Goal: Information Seeking & Learning: Check status

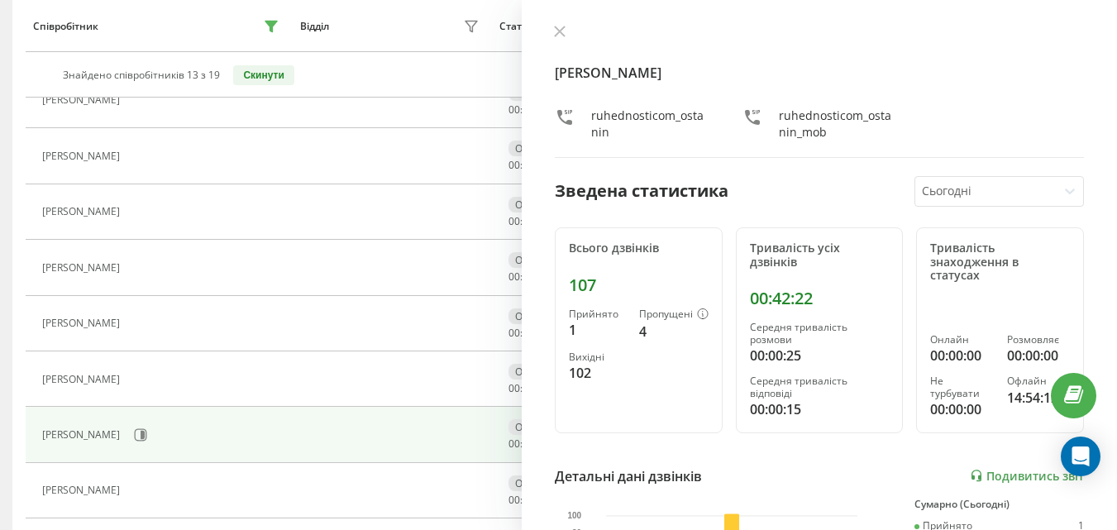
scroll to position [234, 0]
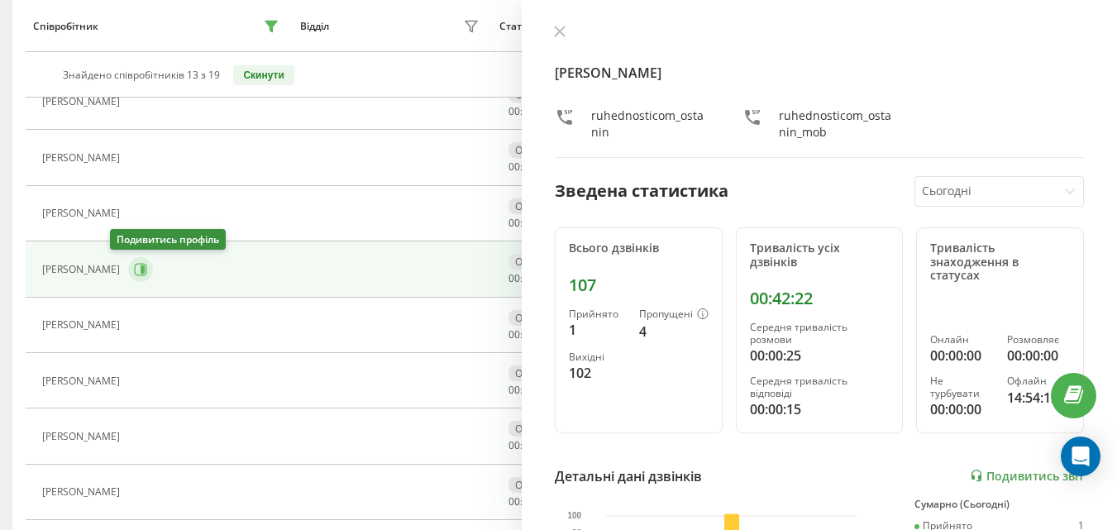
click at [135, 269] on icon at bounding box center [141, 269] width 12 height 12
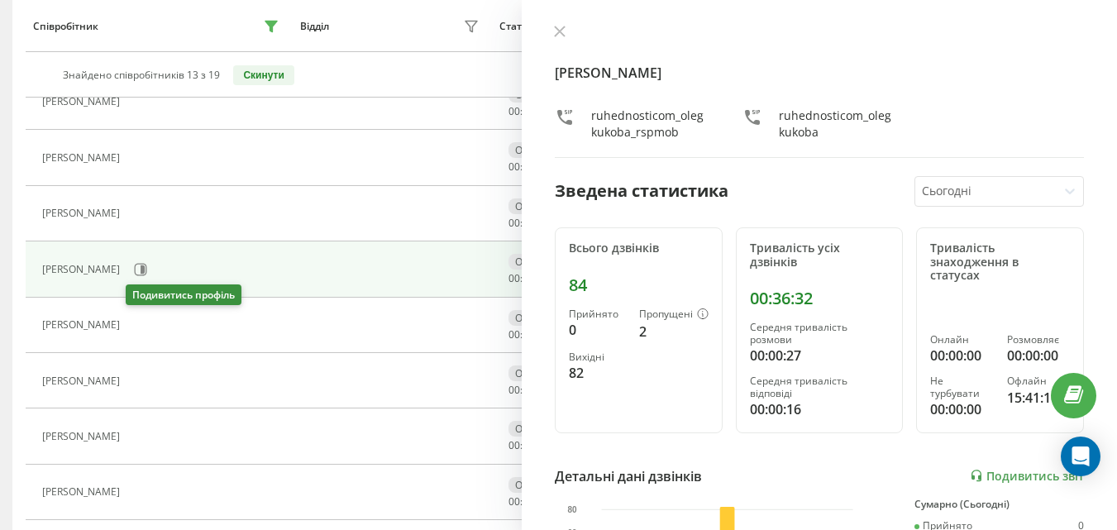
click at [141, 324] on icon at bounding box center [140, 325] width 4 height 8
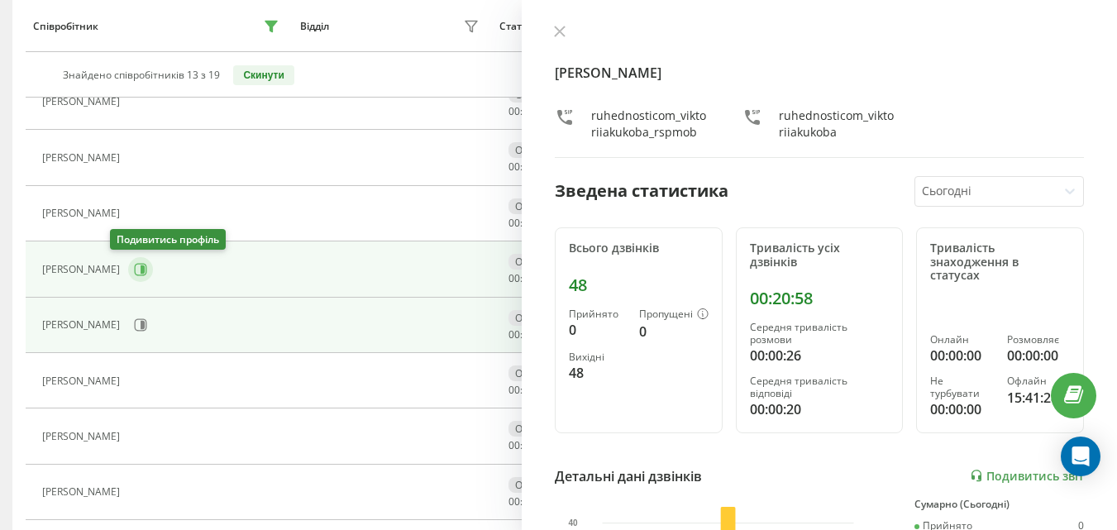
click at [135, 275] on icon at bounding box center [141, 269] width 12 height 12
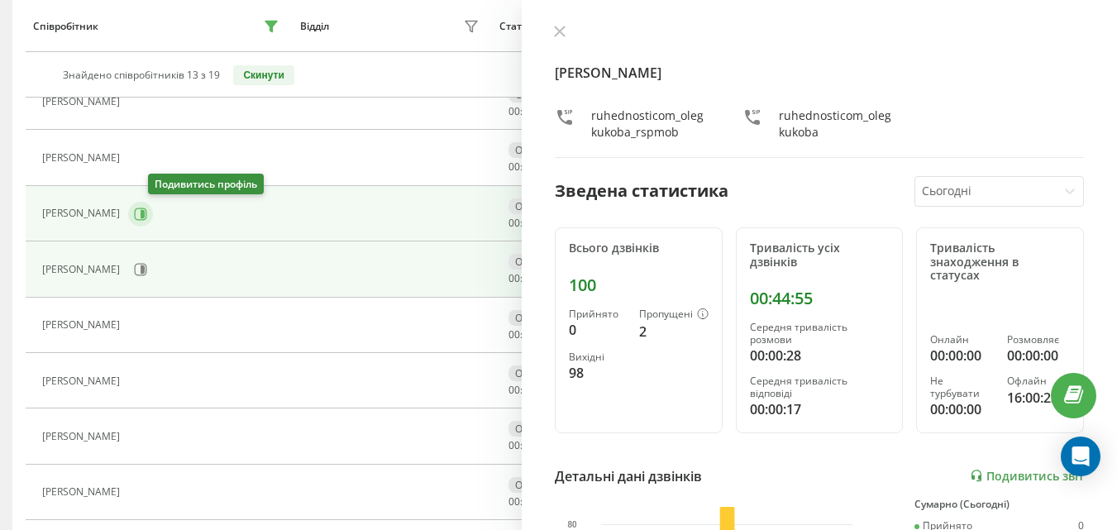
click at [147, 218] on icon at bounding box center [140, 214] width 13 height 13
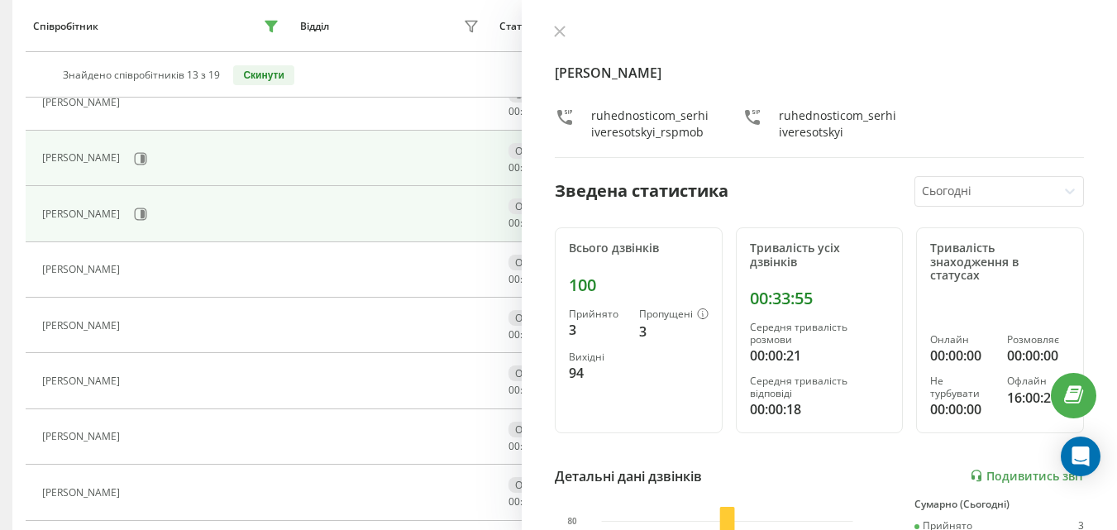
scroll to position [317, 0]
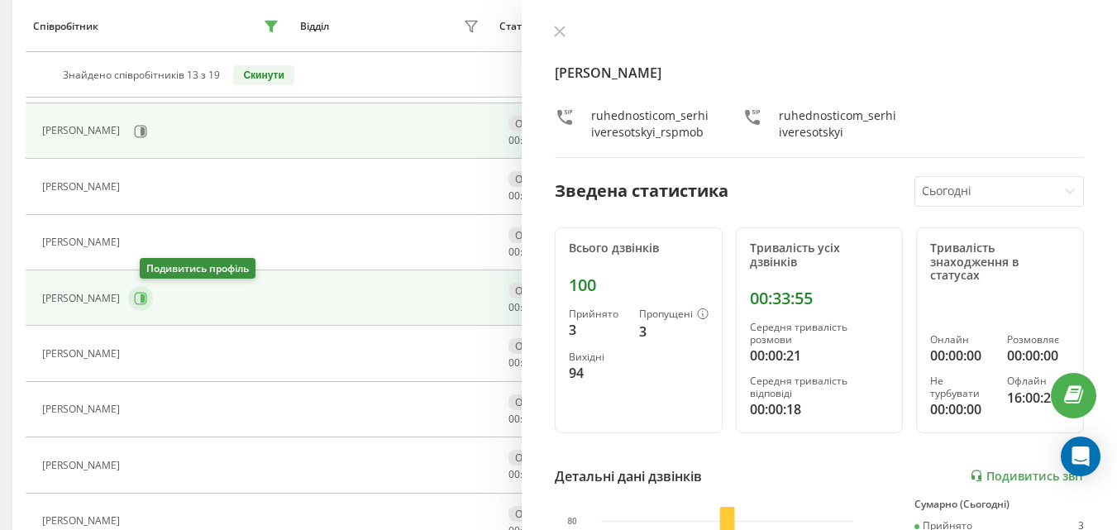
click at [153, 308] on button at bounding box center [140, 298] width 25 height 25
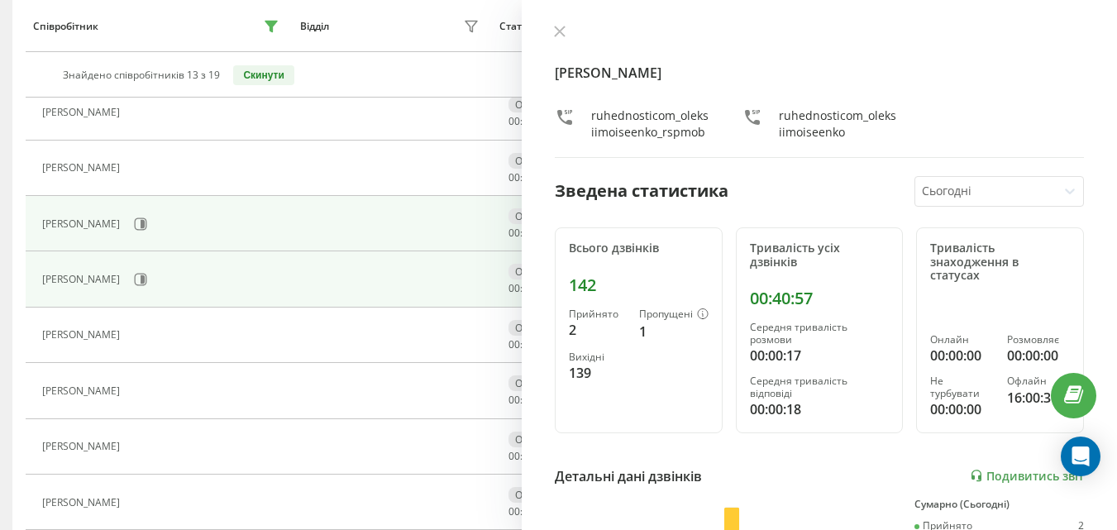
scroll to position [565, 0]
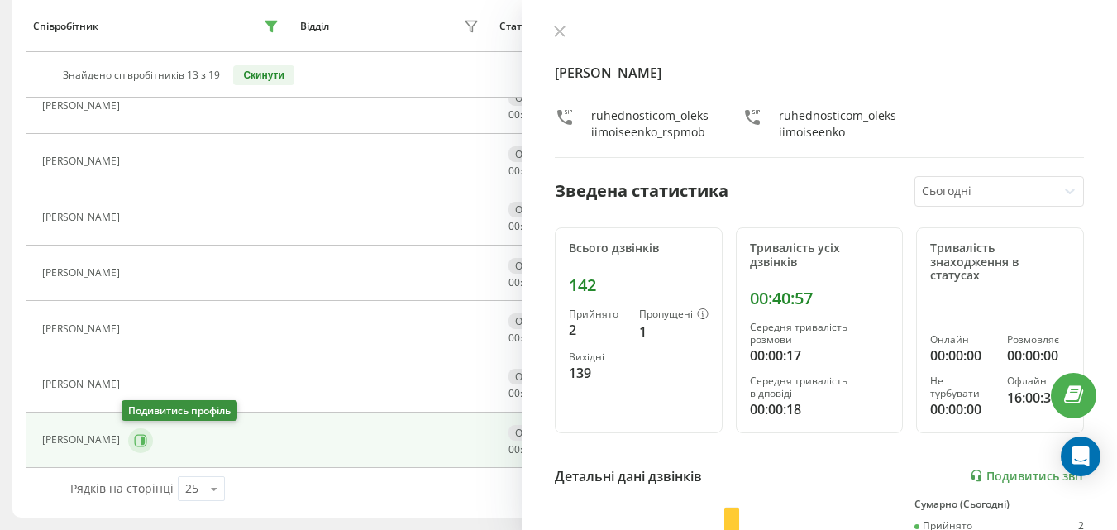
click at [132, 432] on button at bounding box center [140, 440] width 25 height 25
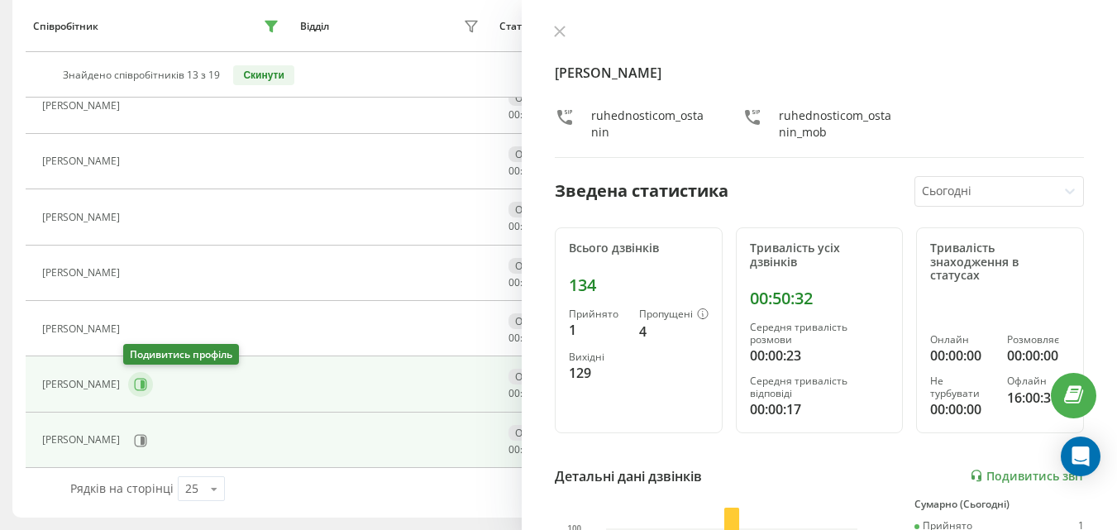
click at [143, 389] on button at bounding box center [140, 384] width 25 height 25
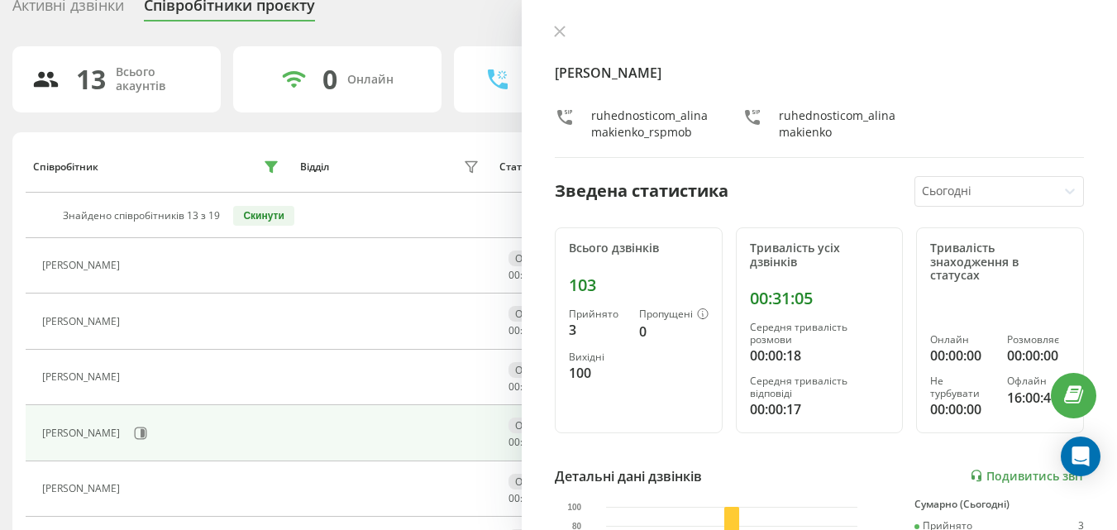
scroll to position [165, 0]
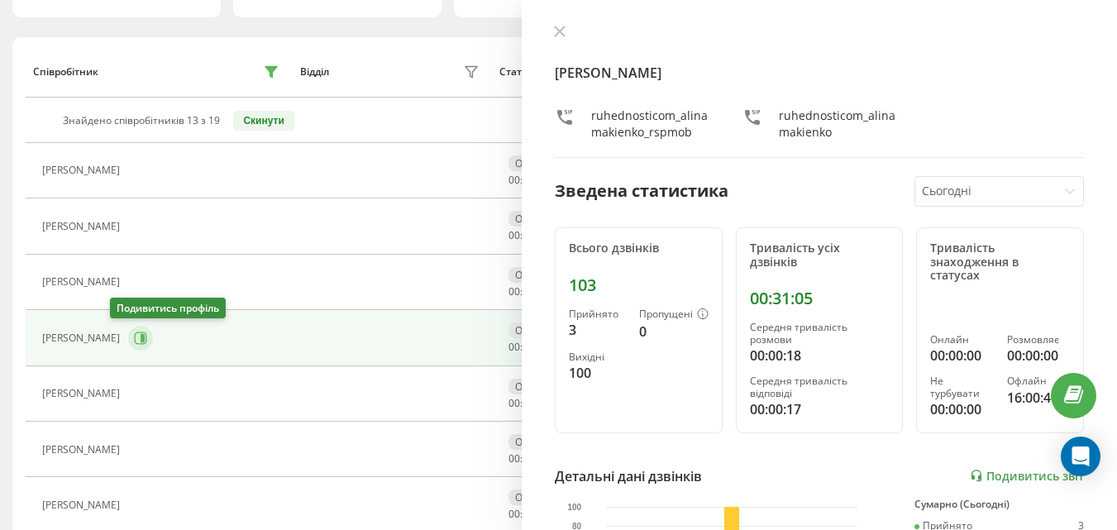
click at [132, 340] on button at bounding box center [140, 338] width 25 height 25
click at [0, 0] on div at bounding box center [0, 0] width 0 height 0
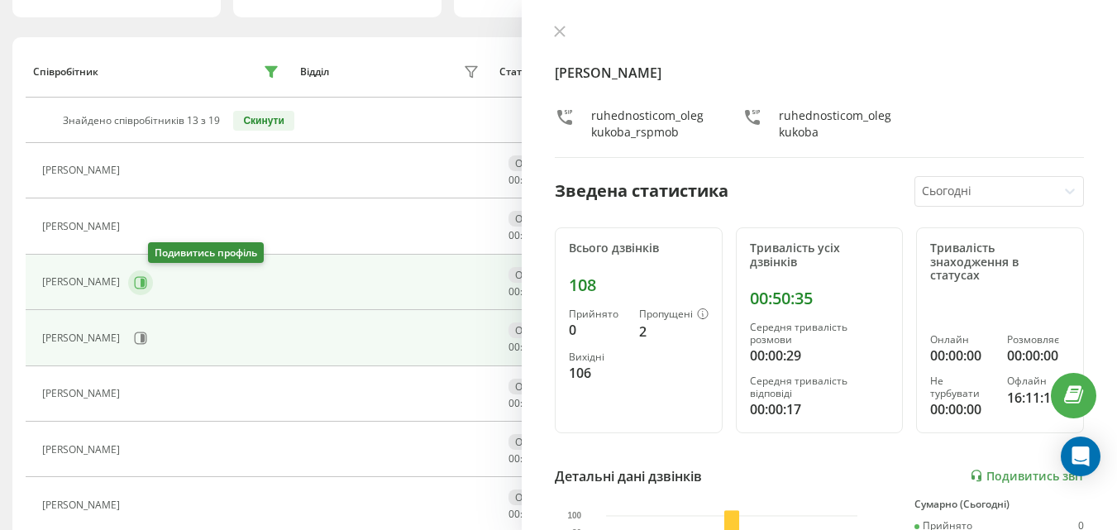
click at [152, 289] on button at bounding box center [140, 282] width 25 height 25
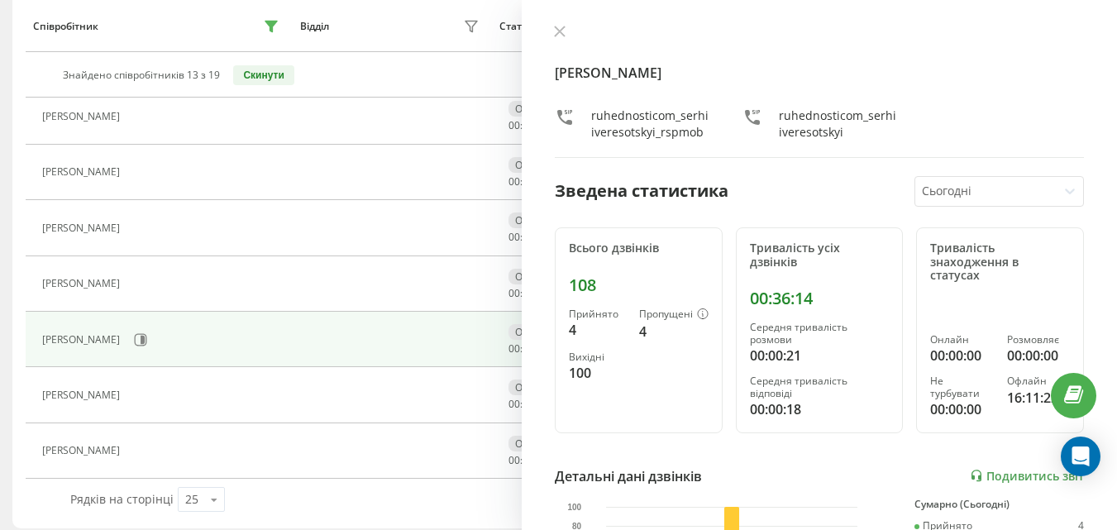
scroll to position [399, 0]
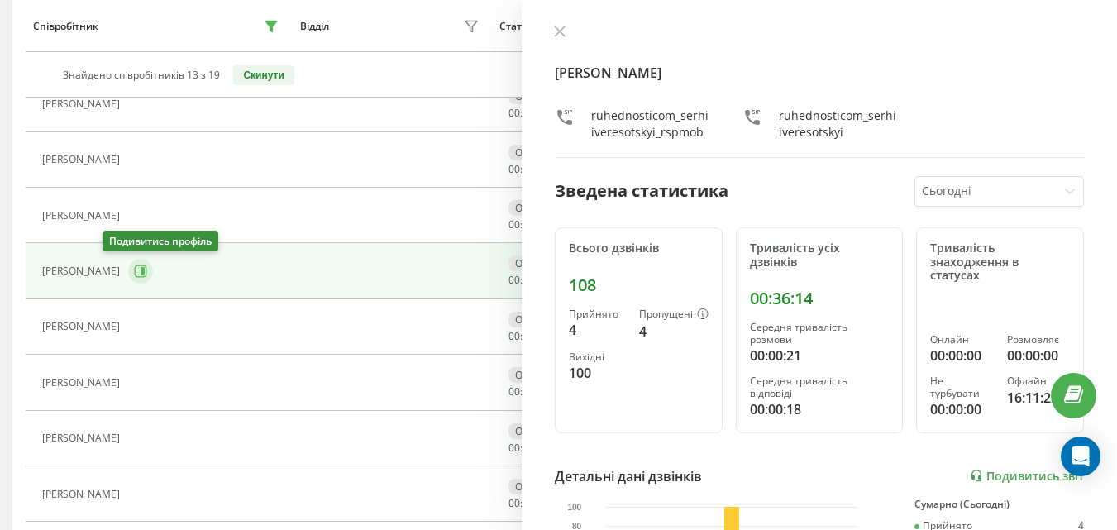
click at [135, 269] on icon at bounding box center [141, 271] width 12 height 12
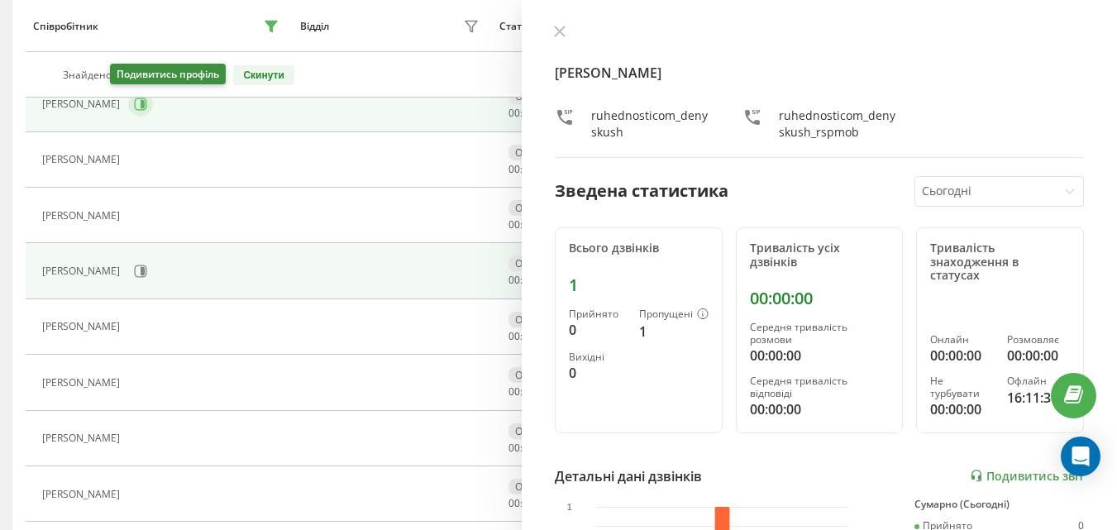
click at [129, 107] on button at bounding box center [140, 104] width 25 height 25
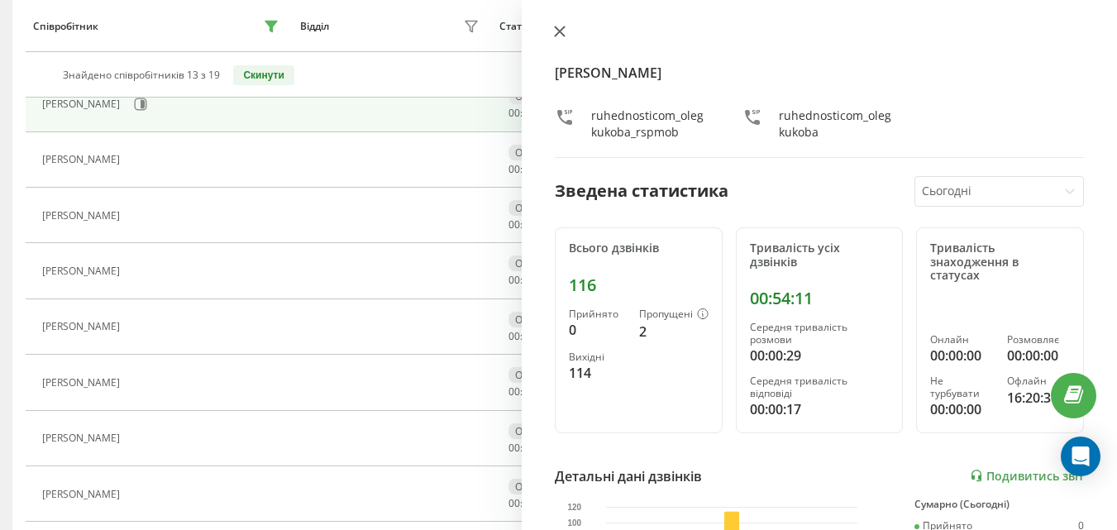
click at [559, 36] on icon at bounding box center [560, 32] width 12 height 12
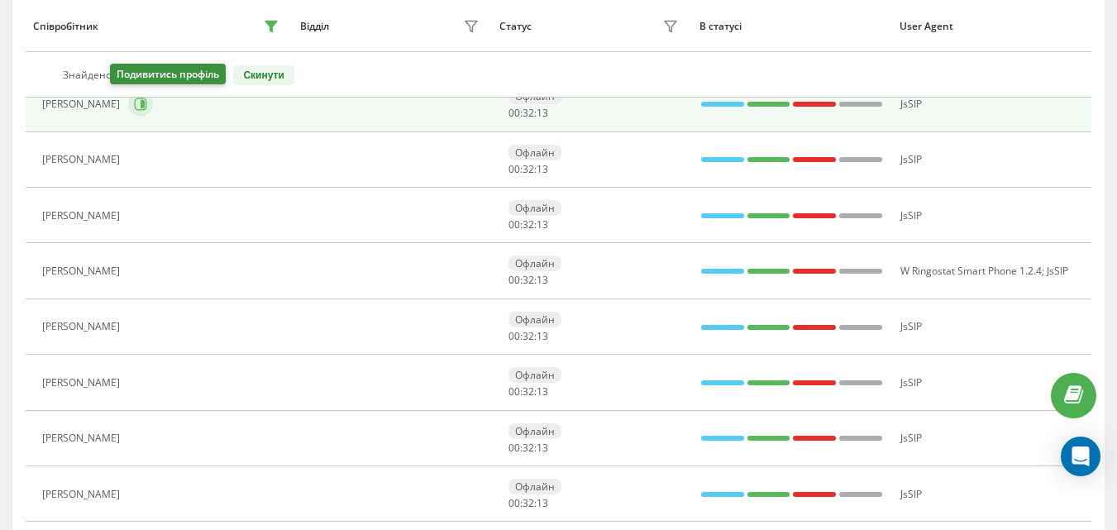
click at [128, 114] on button at bounding box center [140, 104] width 25 height 25
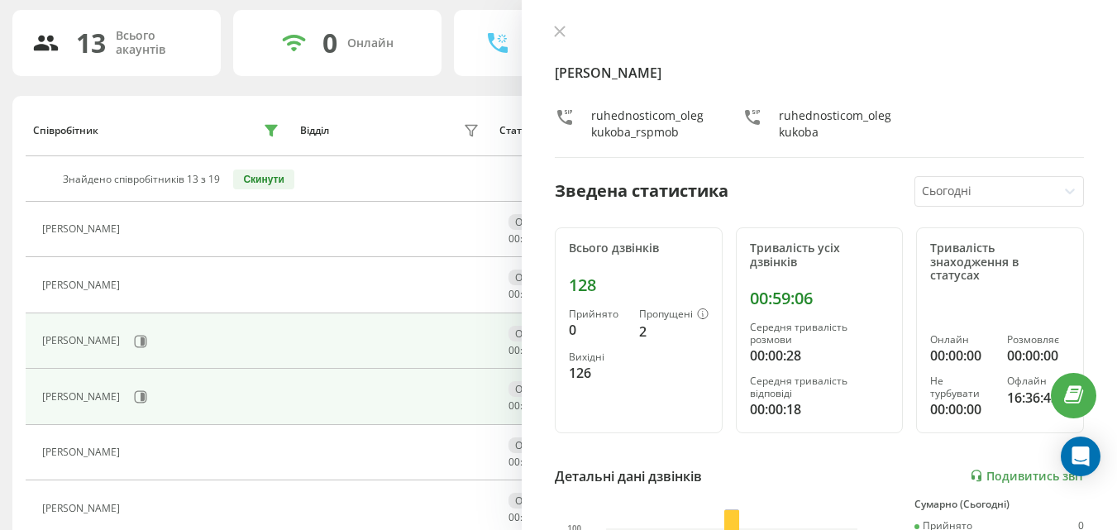
scroll to position [69, 0]
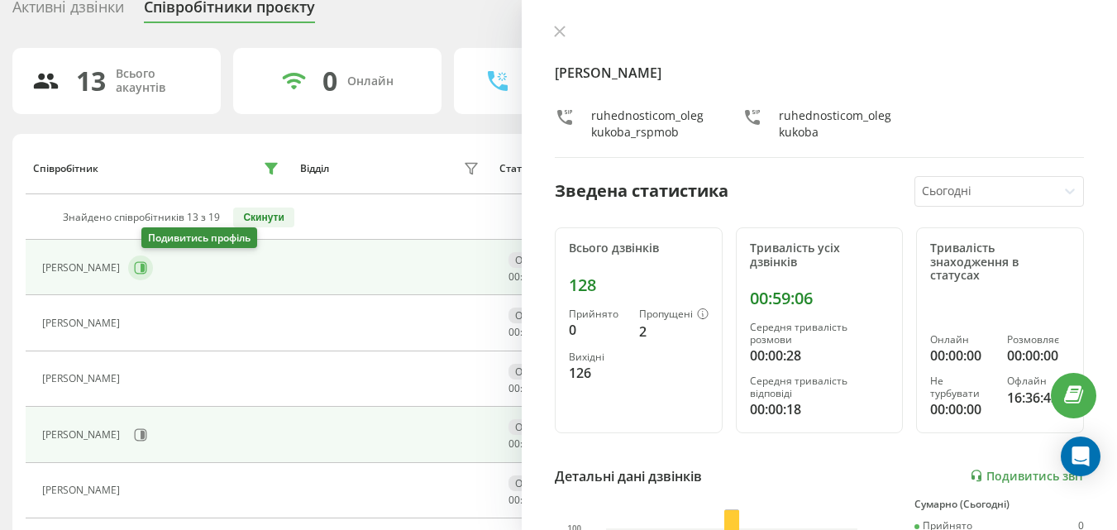
click at [147, 263] on icon at bounding box center [140, 267] width 13 height 13
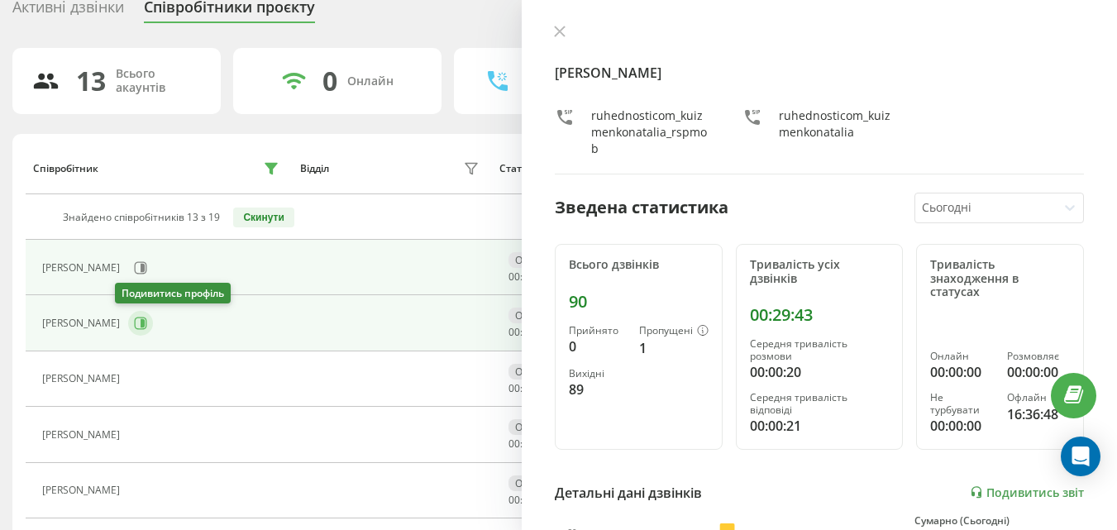
click at [136, 322] on button at bounding box center [140, 323] width 25 height 25
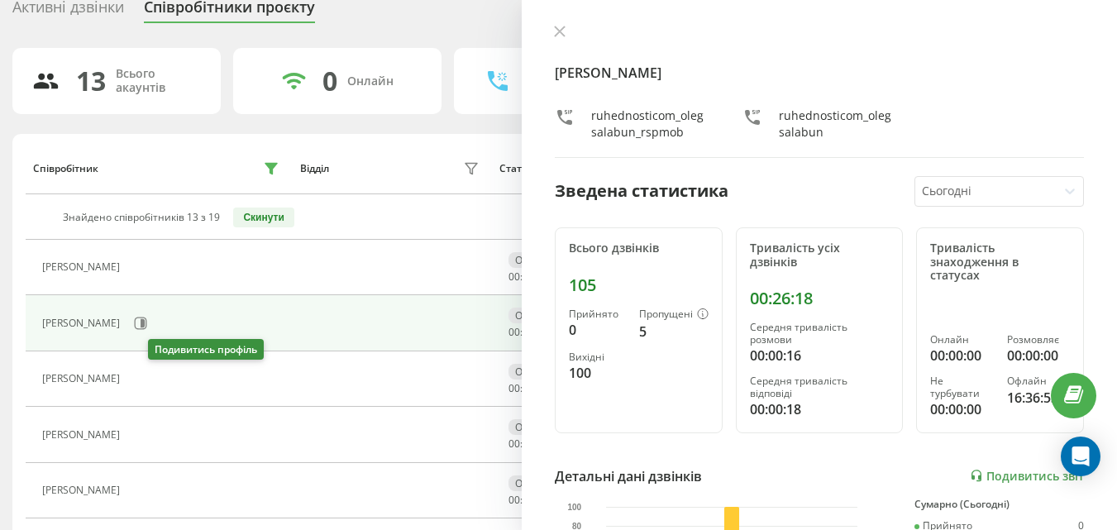
click at [148, 387] on button at bounding box center [138, 381] width 20 height 23
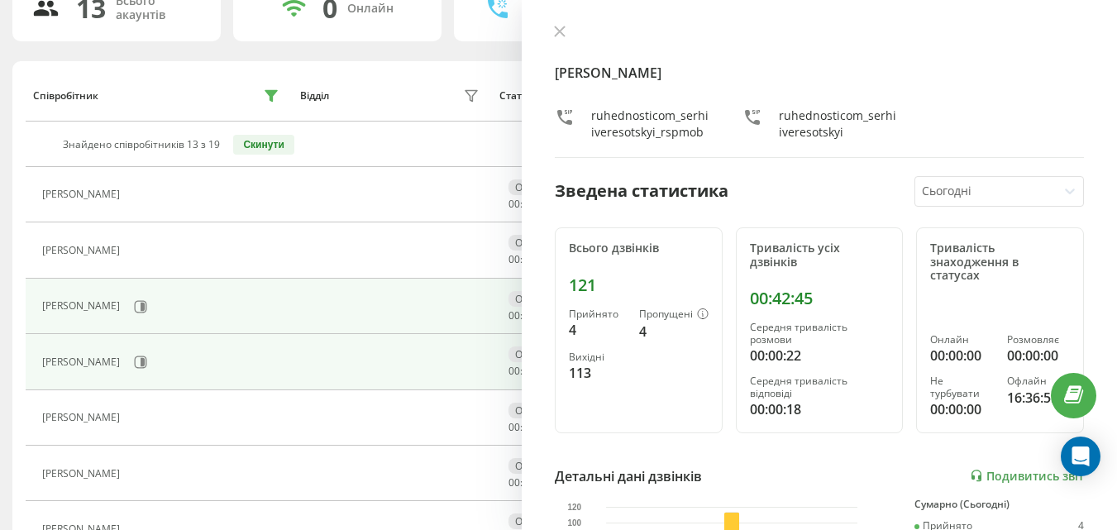
scroll to position [151, 0]
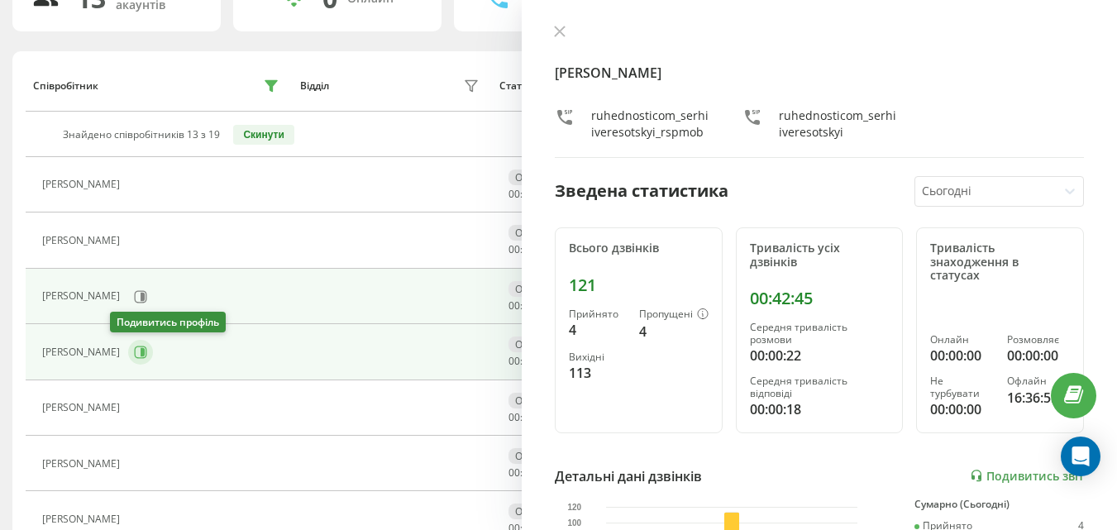
click at [135, 358] on icon at bounding box center [141, 352] width 12 height 12
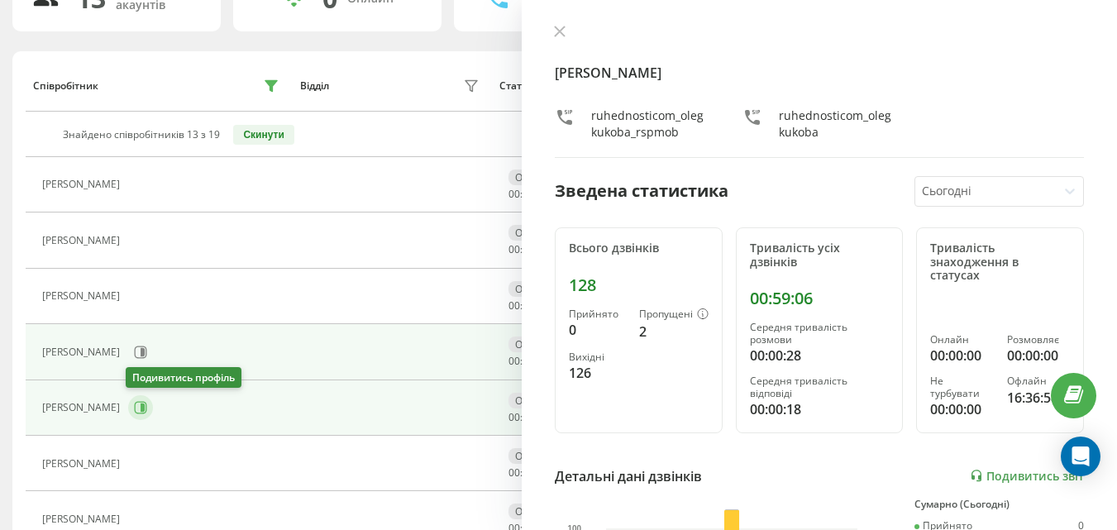
click at [141, 404] on icon at bounding box center [143, 408] width 4 height 8
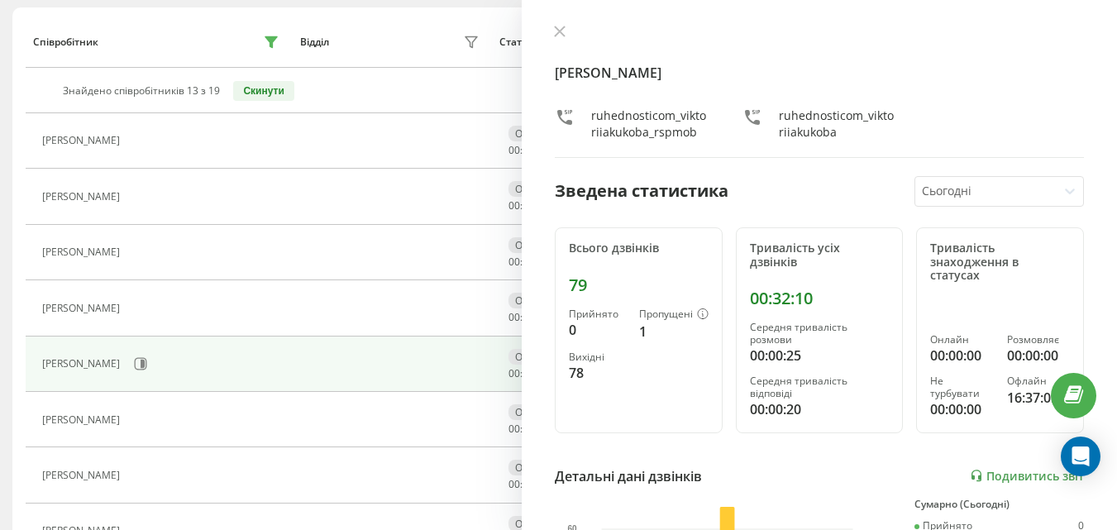
scroll to position [234, 0]
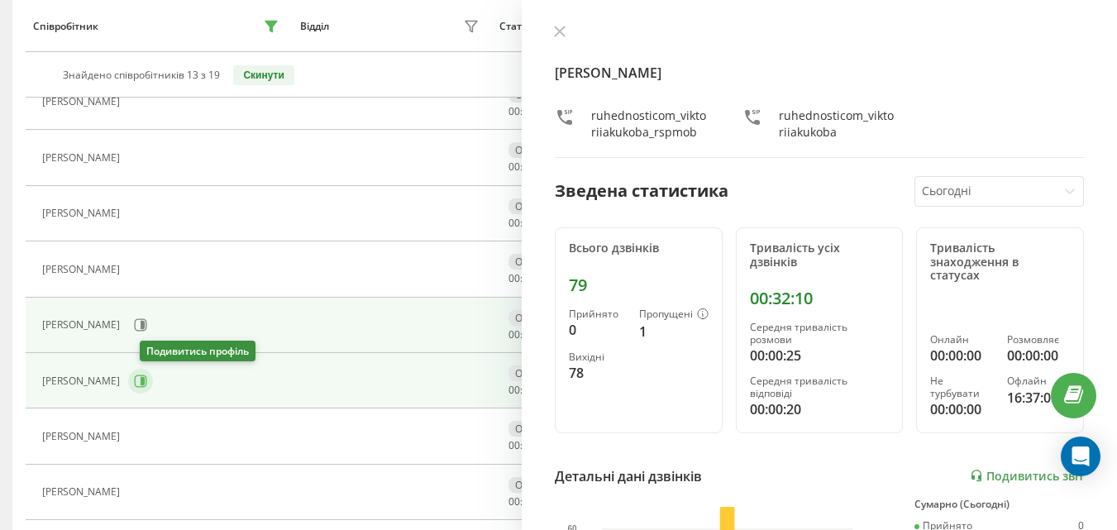
click at [148, 392] on button at bounding box center [140, 381] width 25 height 25
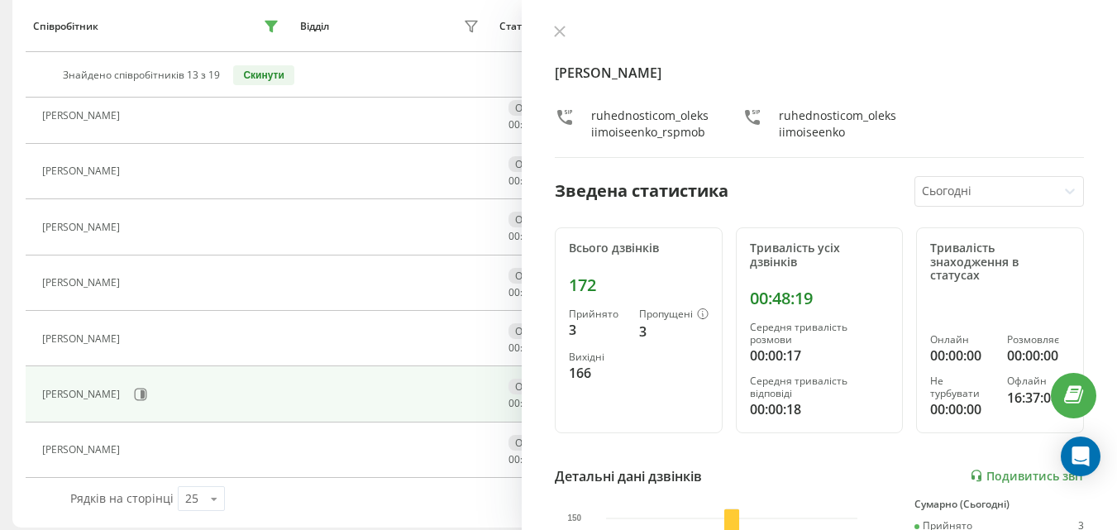
scroll to position [565, 0]
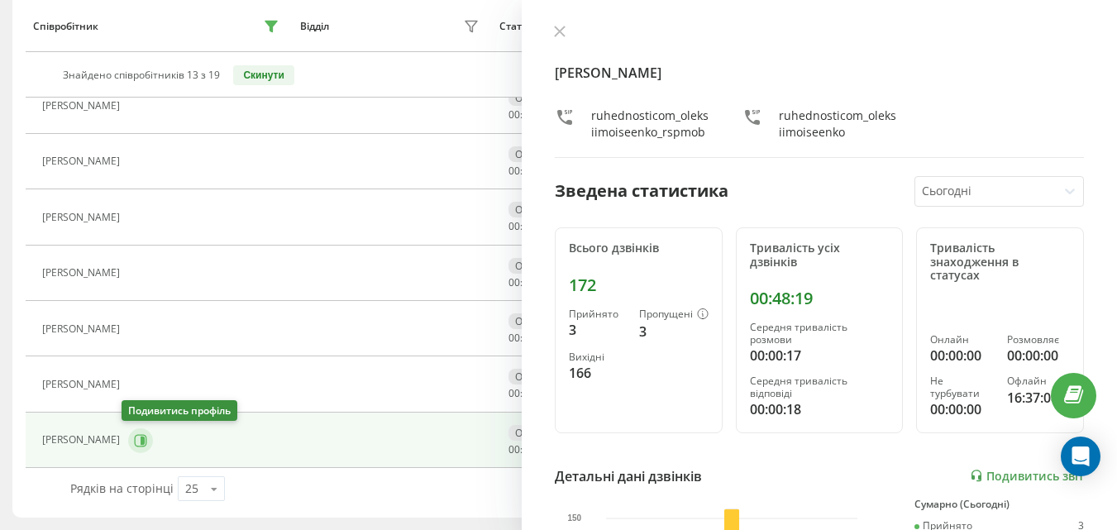
click at [139, 441] on icon at bounding box center [140, 440] width 13 height 13
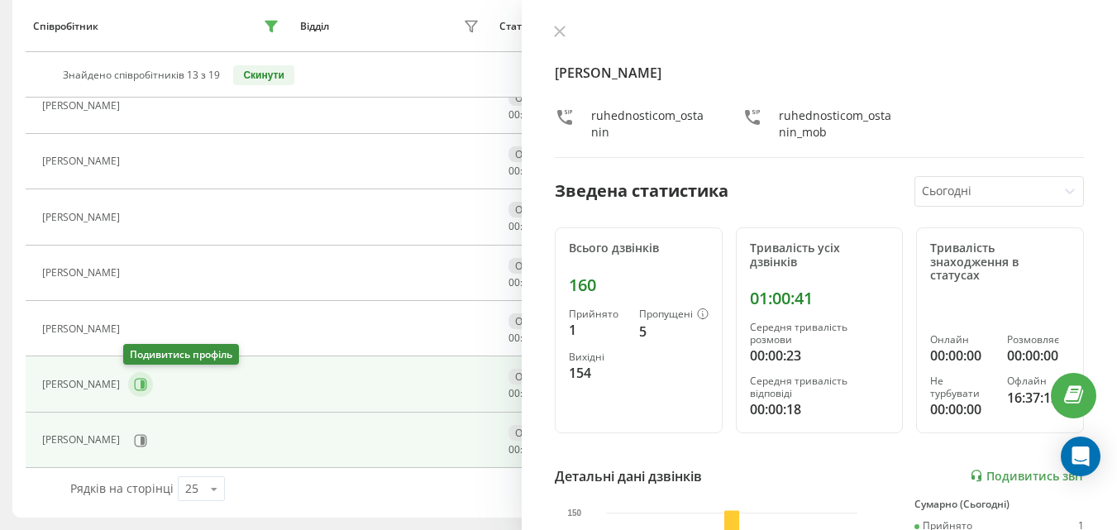
click at [136, 387] on icon at bounding box center [140, 384] width 13 height 13
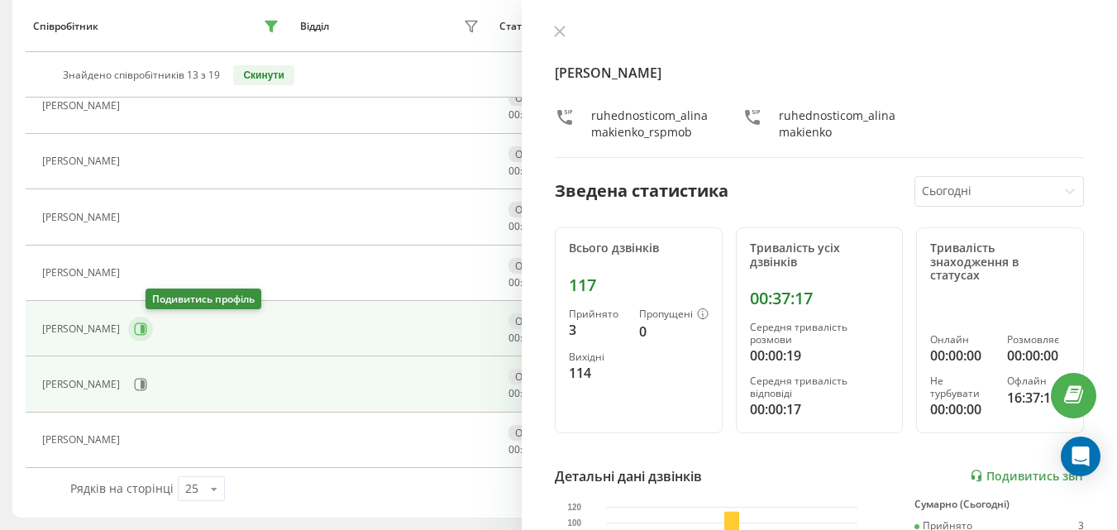
click at [150, 330] on button at bounding box center [140, 329] width 25 height 25
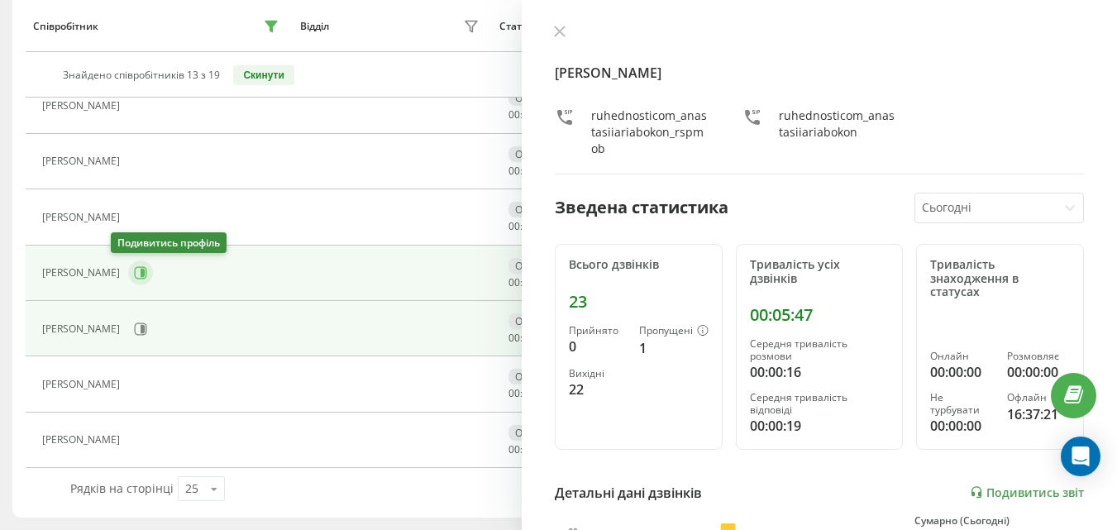
click at [134, 271] on icon at bounding box center [140, 272] width 13 height 13
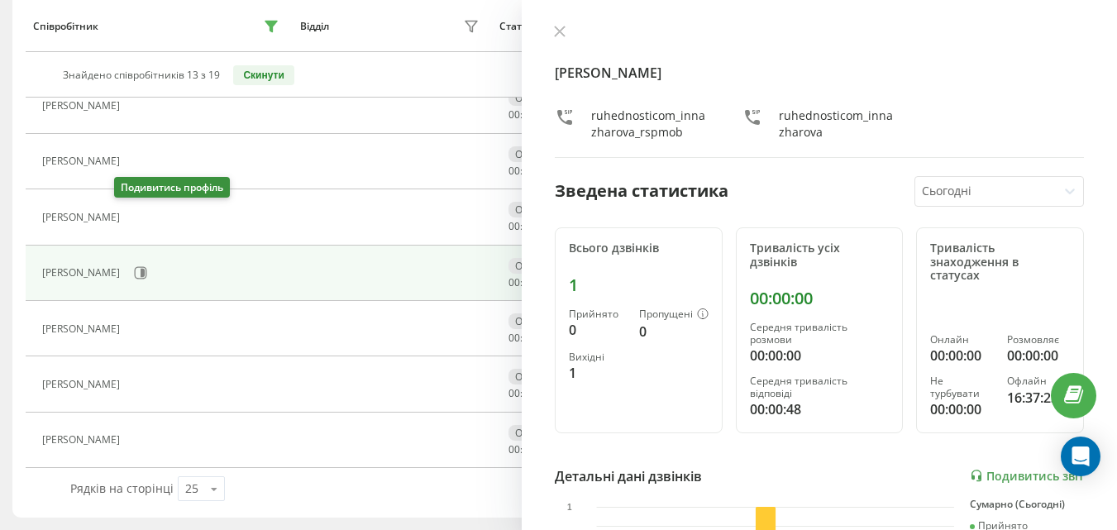
click at [132, 217] on icon at bounding box center [138, 217] width 13 height 13
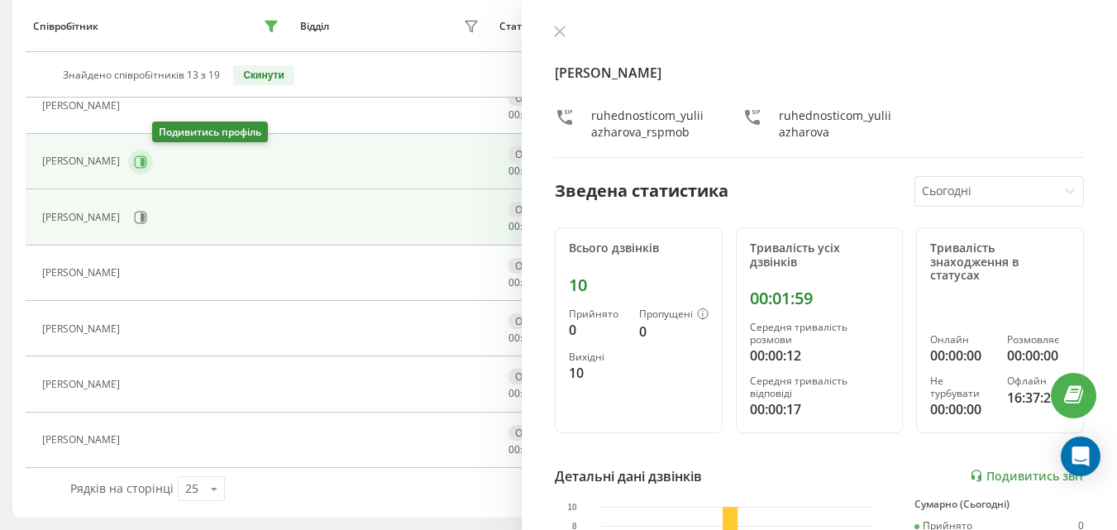
click at [153, 169] on button at bounding box center [140, 162] width 25 height 25
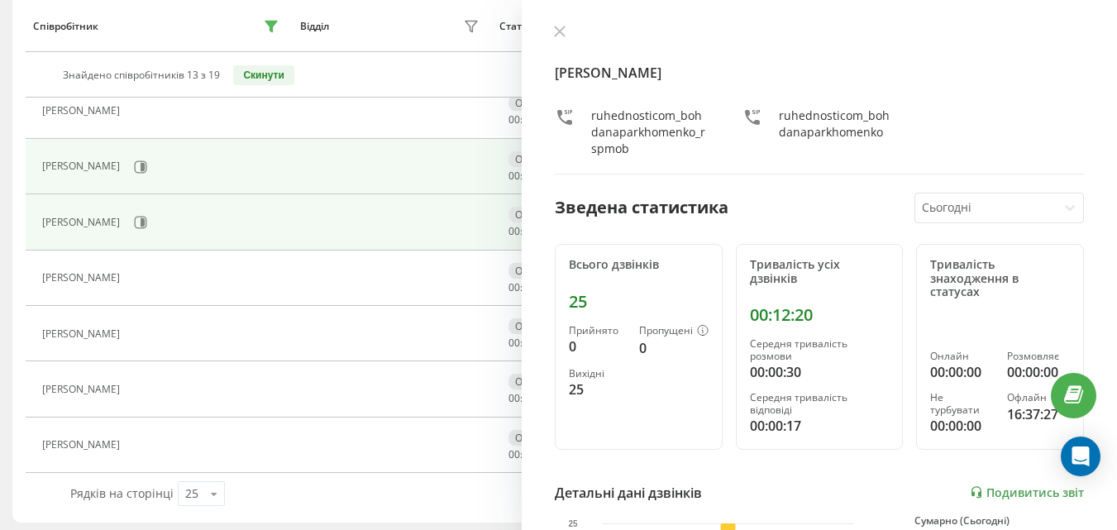
scroll to position [565, 0]
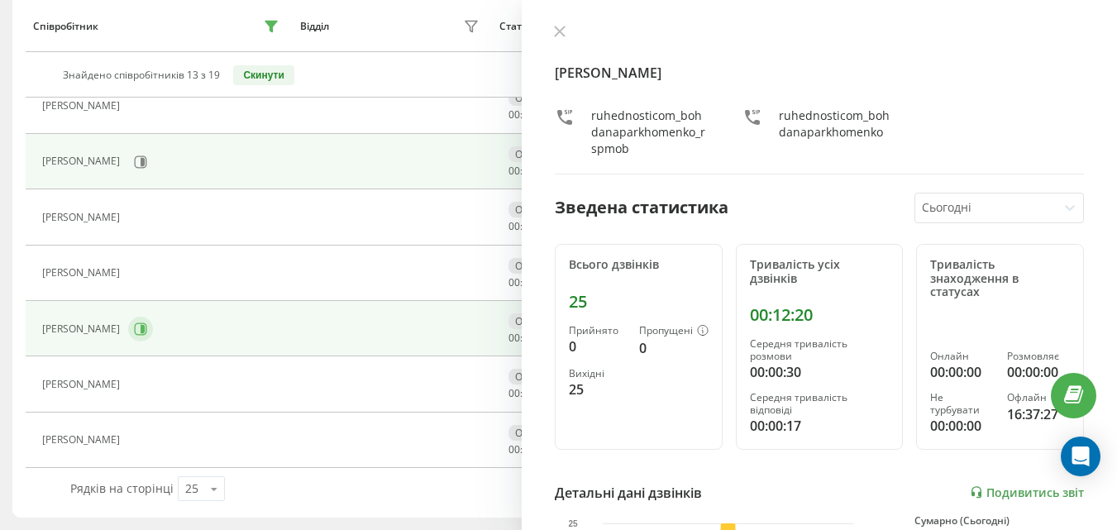
click at [147, 330] on icon at bounding box center [140, 329] width 13 height 13
click at [153, 165] on button at bounding box center [140, 162] width 25 height 25
click at [147, 324] on icon at bounding box center [140, 329] width 13 height 13
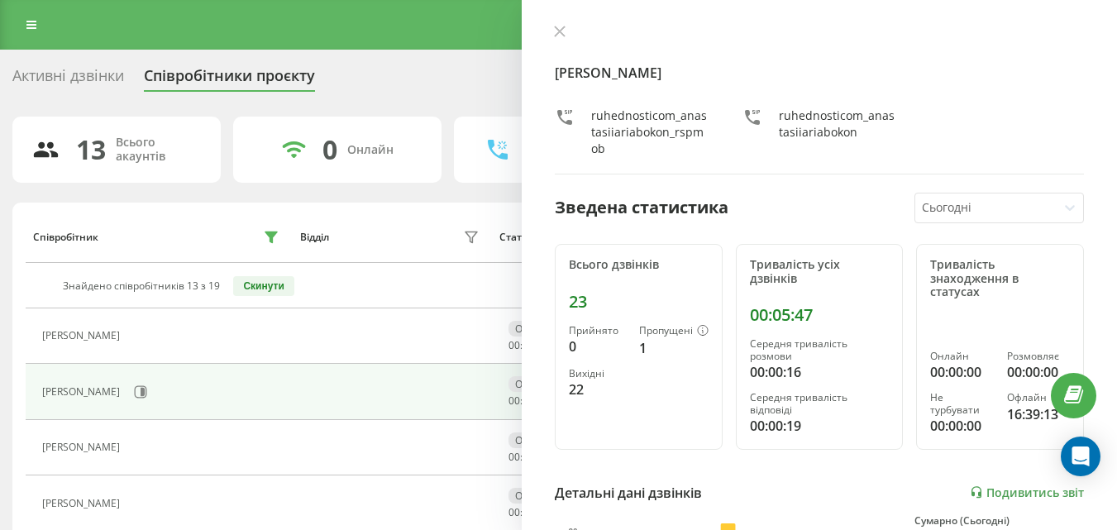
click at [141, 413] on td "[PERSON_NAME]" at bounding box center [159, 391] width 266 height 55
click at [134, 386] on icon at bounding box center [140, 391] width 13 height 13
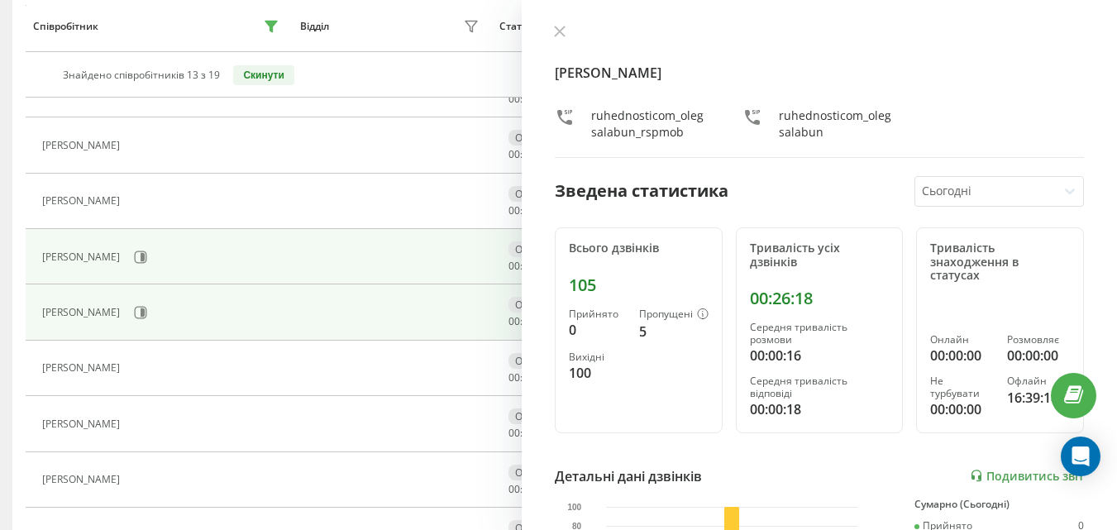
scroll to position [317, 0]
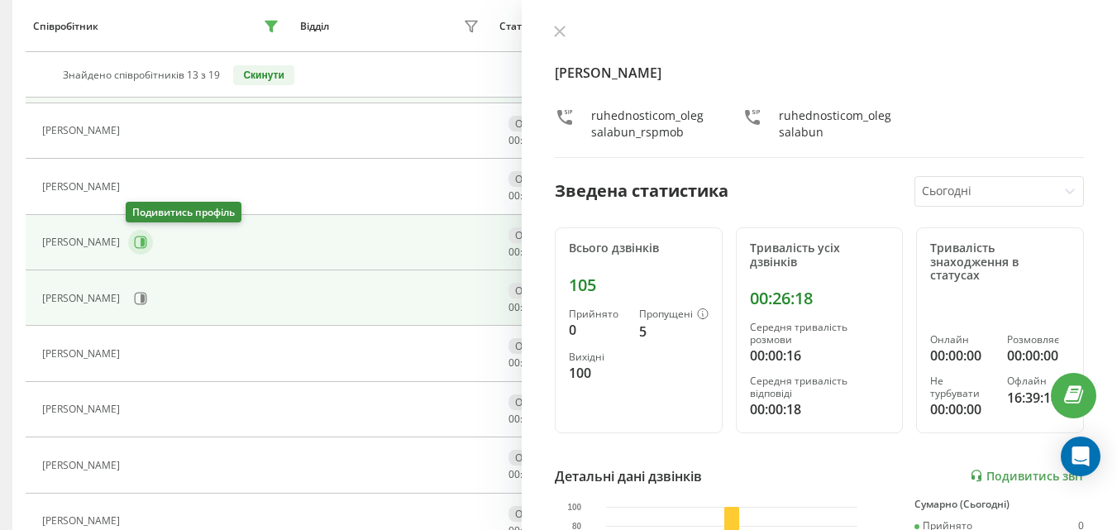
click at [134, 242] on icon at bounding box center [140, 242] width 13 height 13
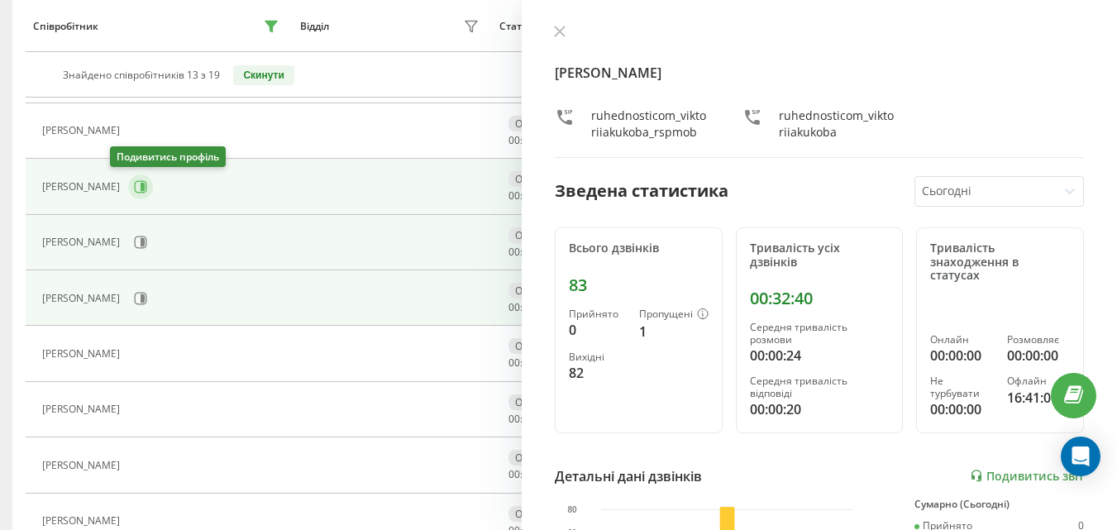
click at [129, 193] on button at bounding box center [140, 187] width 25 height 25
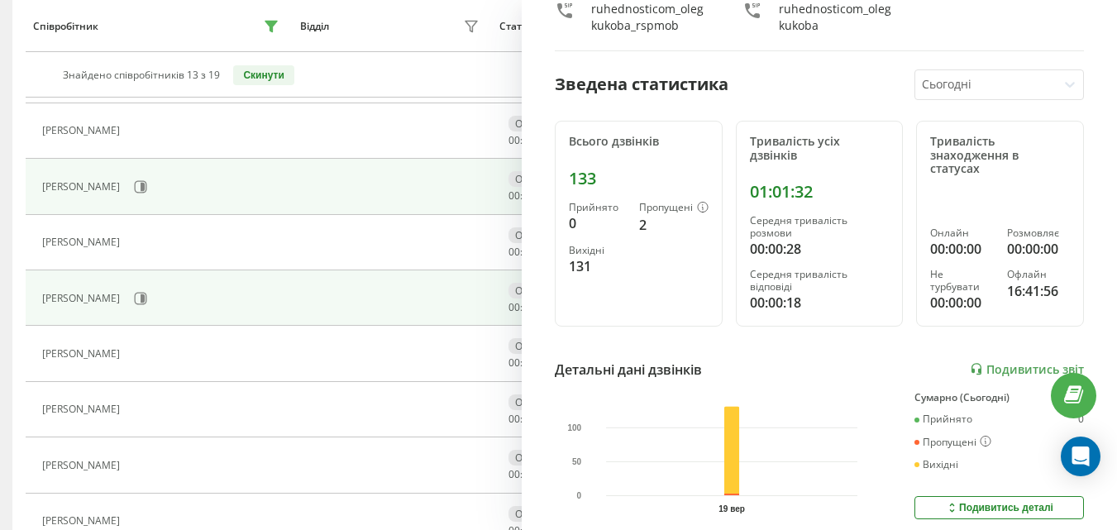
scroll to position [165, 0]
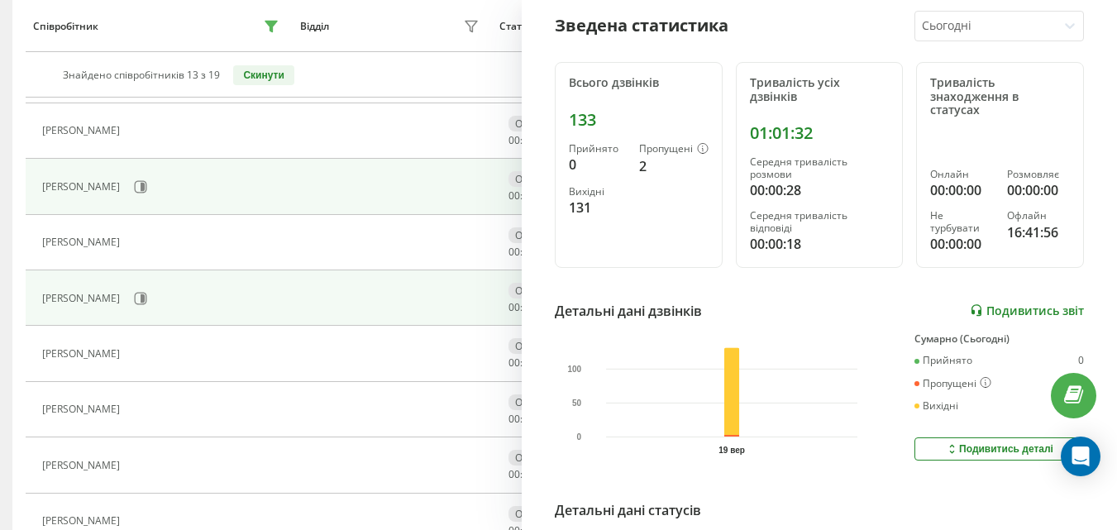
click at [1013, 308] on link "Подивитись звіт" at bounding box center [1027, 311] width 114 height 14
click at [134, 183] on icon at bounding box center [140, 186] width 13 height 13
click at [128, 194] on button at bounding box center [140, 187] width 25 height 25
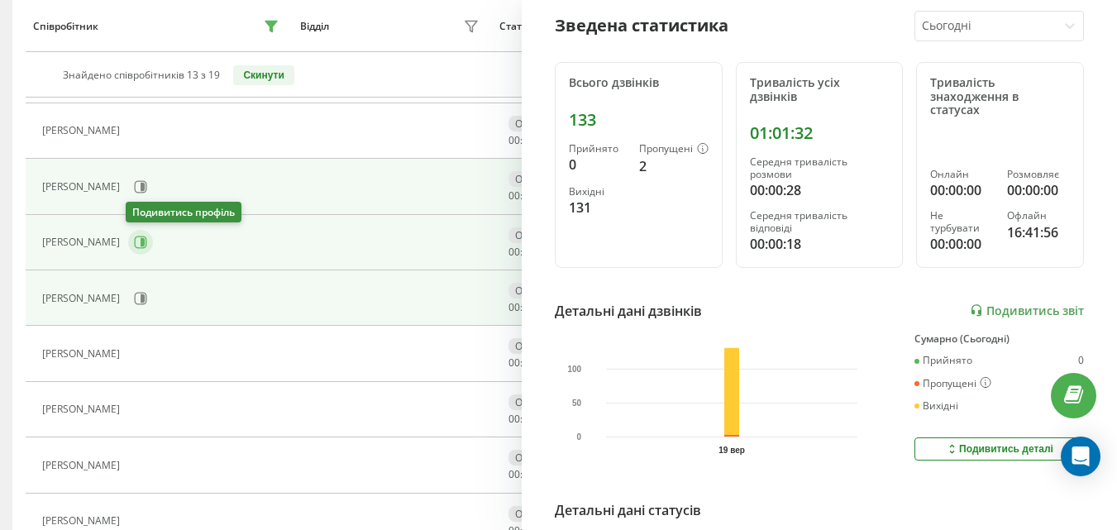
click at [135, 244] on icon at bounding box center [140, 242] width 13 height 13
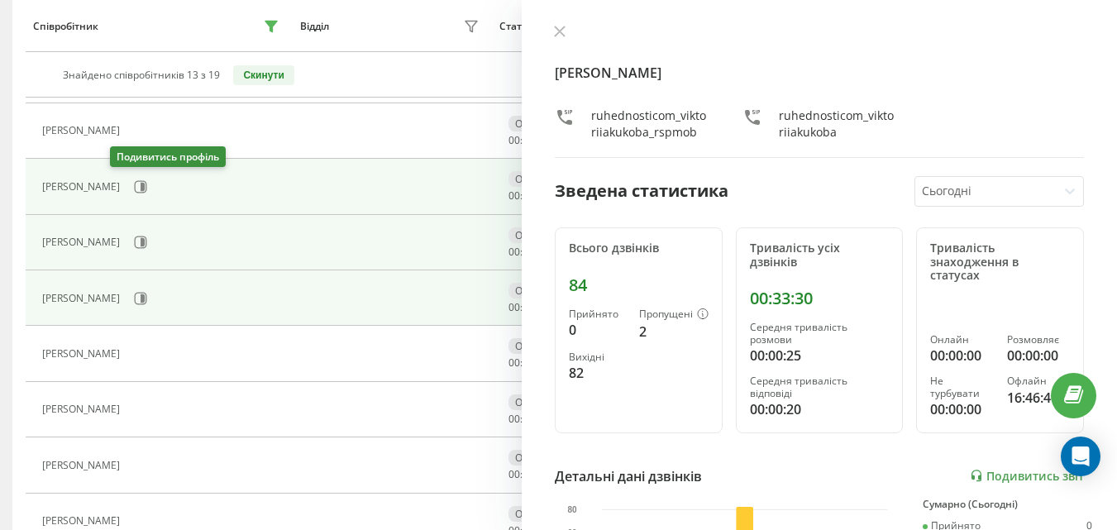
click at [128, 196] on button at bounding box center [140, 187] width 25 height 25
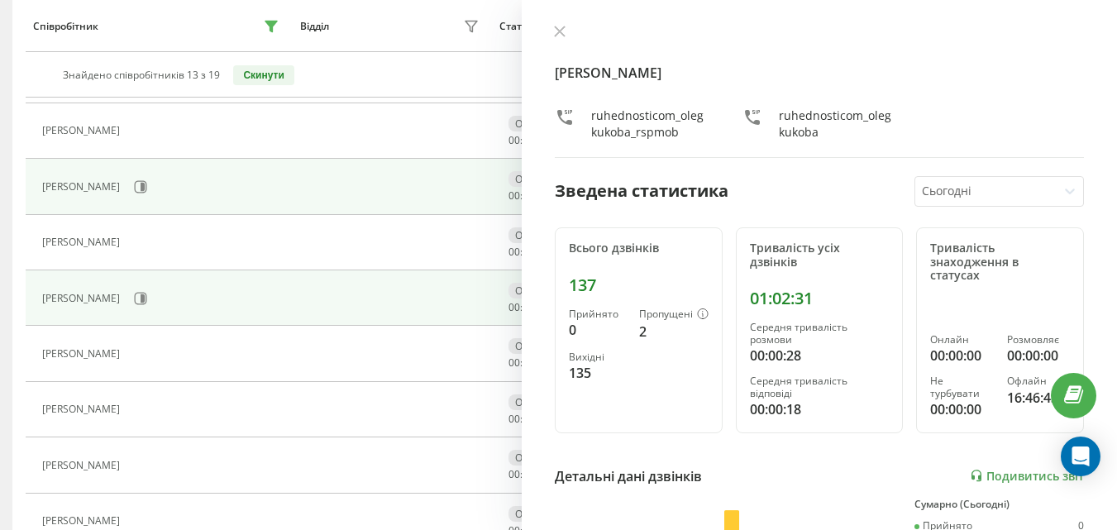
click at [556, 33] on icon at bounding box center [560, 32] width 12 height 12
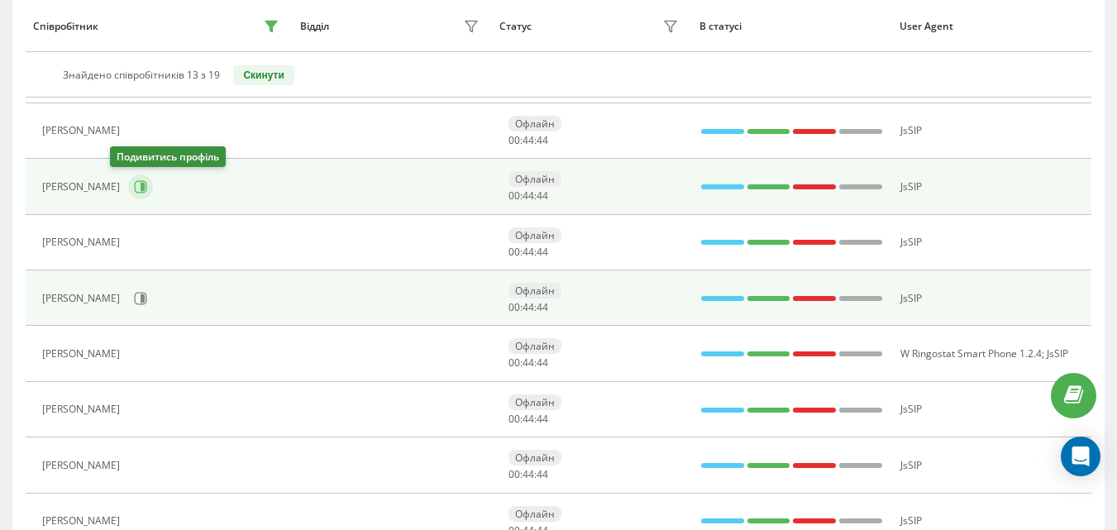
click at [132, 186] on button at bounding box center [140, 187] width 25 height 25
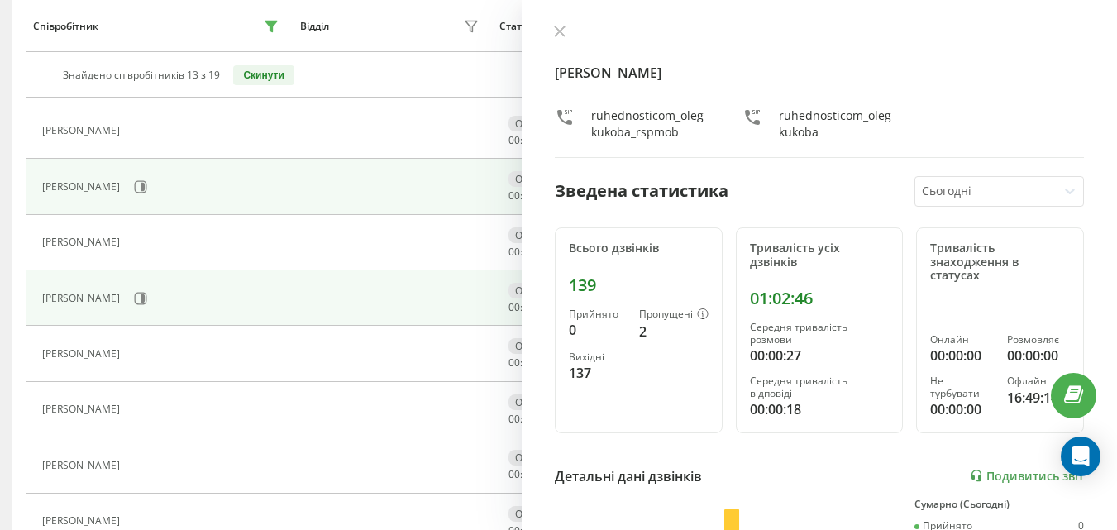
click at [145, 132] on icon at bounding box center [138, 131] width 13 height 13
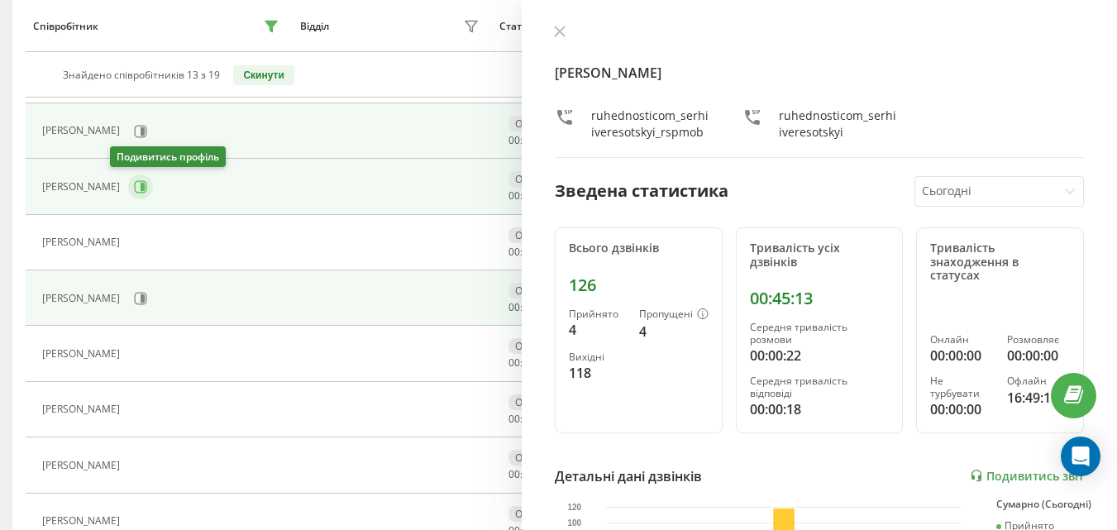
click at [141, 185] on icon at bounding box center [143, 187] width 4 height 8
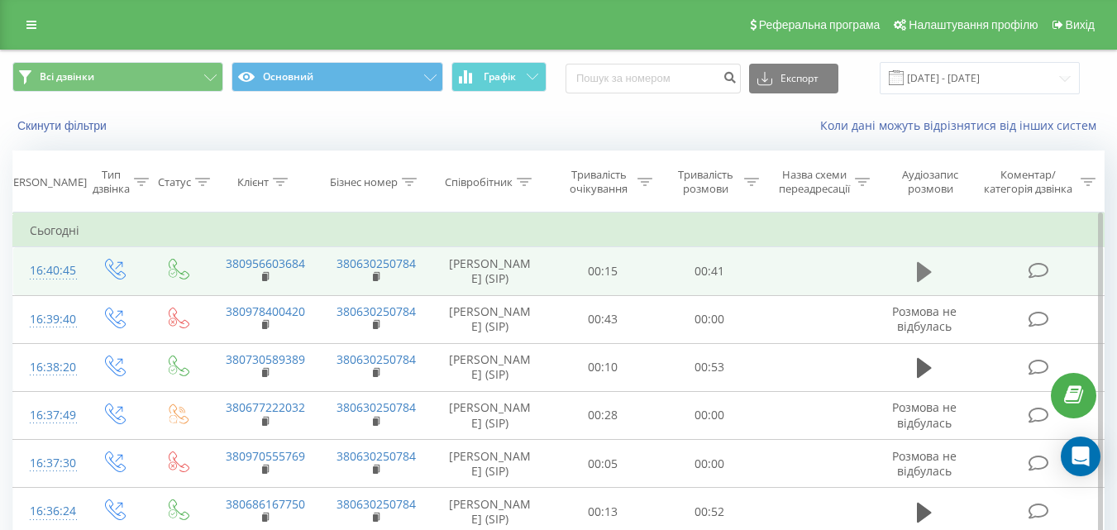
click at [933, 275] on button at bounding box center [924, 272] width 25 height 25
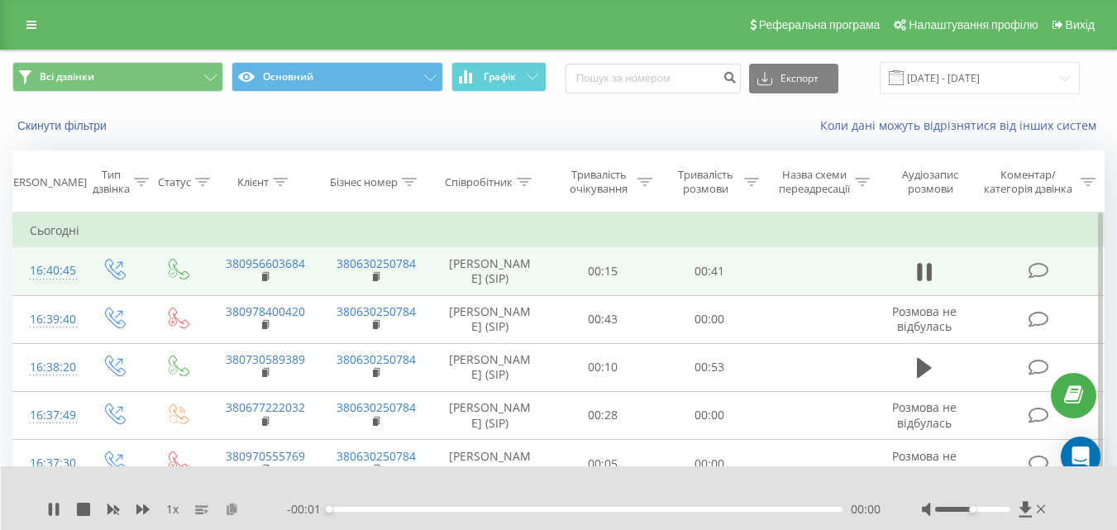
click at [235, 509] on icon at bounding box center [232, 509] width 14 height 12
